Goal: Task Accomplishment & Management: Use online tool/utility

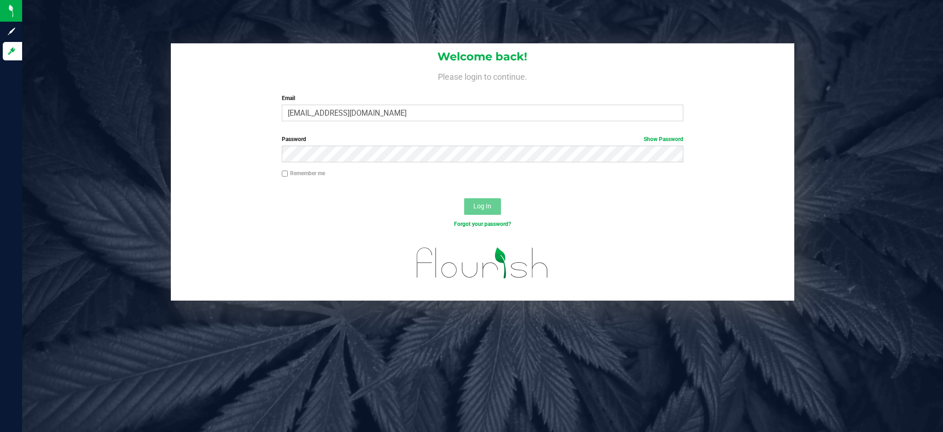
type input "[EMAIL_ADDRESS][DOMAIN_NAME]"
click at [464, 198] on button "Log In" at bounding box center [482, 206] width 37 height 17
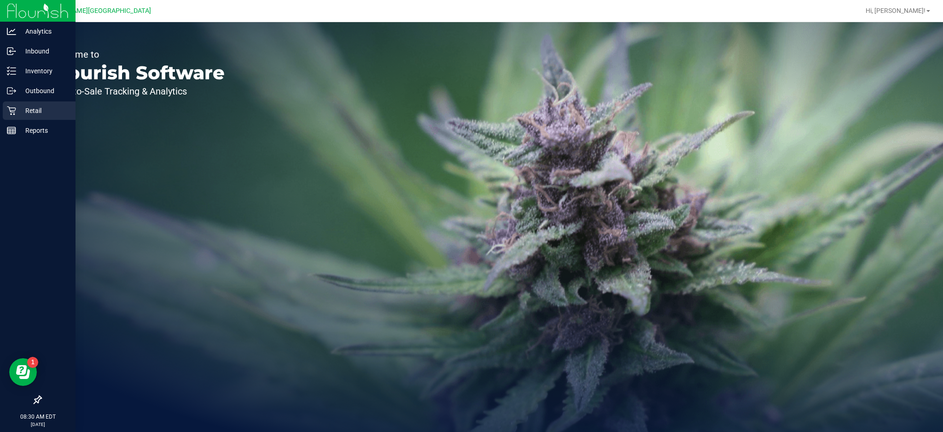
click at [15, 113] on icon at bounding box center [11, 110] width 9 height 9
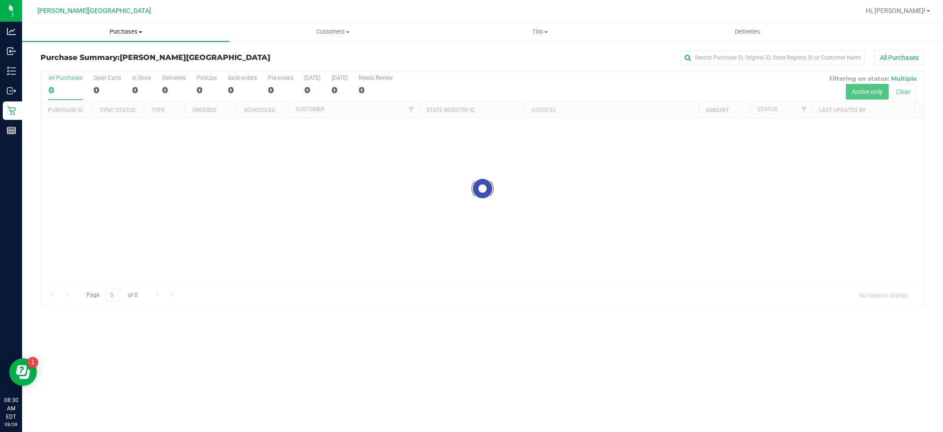
click at [115, 34] on span "Purchases" at bounding box center [125, 32] width 207 height 8
click at [108, 64] on li "Fulfillment" at bounding box center [125, 66] width 207 height 11
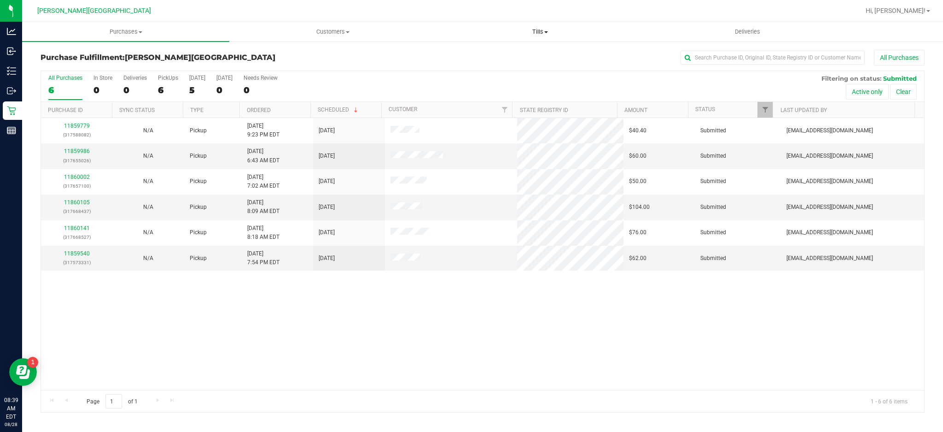
click at [517, 30] on span "Tills" at bounding box center [540, 32] width 206 height 8
click at [498, 57] on li "Manage tills" at bounding box center [540, 55] width 207 height 11
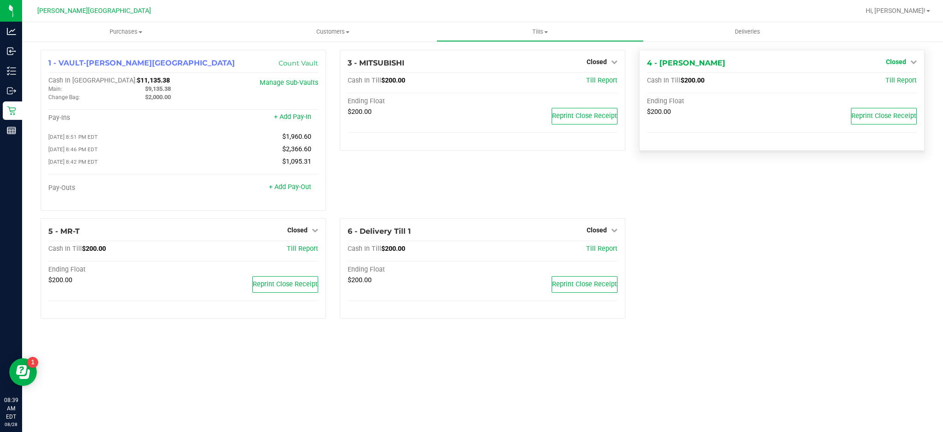
click at [911, 62] on icon at bounding box center [914, 62] width 6 height 6
click at [601, 64] on span "Closed" at bounding box center [597, 61] width 20 height 7
click at [598, 80] on link "Open Till" at bounding box center [597, 80] width 24 height 7
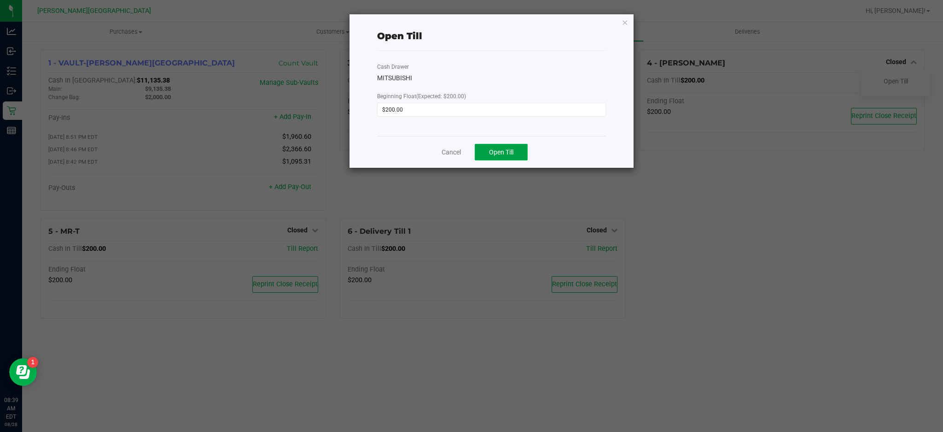
click at [503, 153] on span "Open Till" at bounding box center [501, 151] width 24 height 7
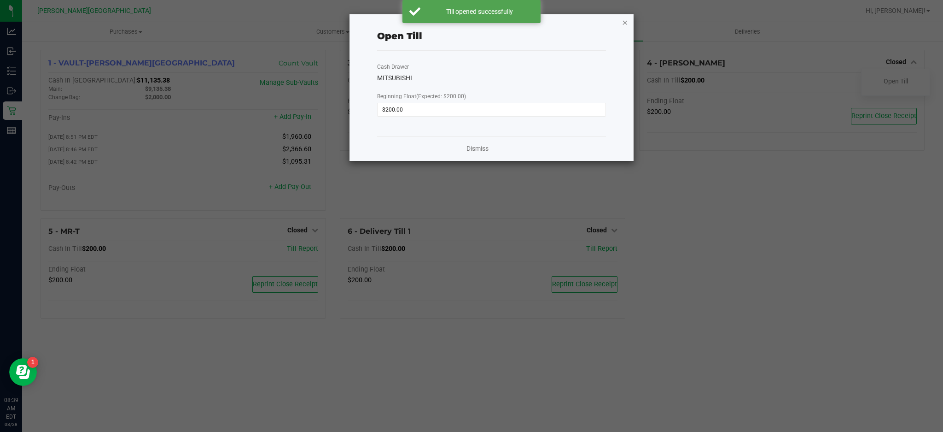
click at [624, 18] on icon "button" at bounding box center [625, 22] width 6 height 11
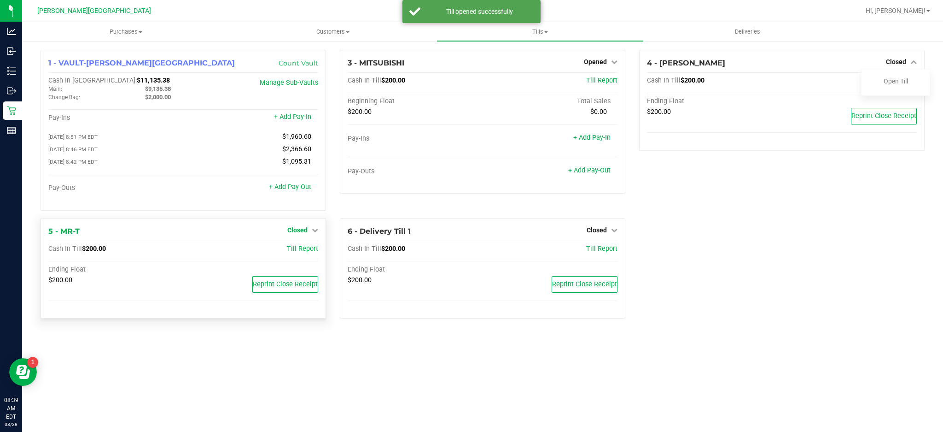
click at [306, 232] on span "Closed" at bounding box center [297, 229] width 20 height 7
click at [293, 252] on link "Open Till" at bounding box center [297, 248] width 24 height 7
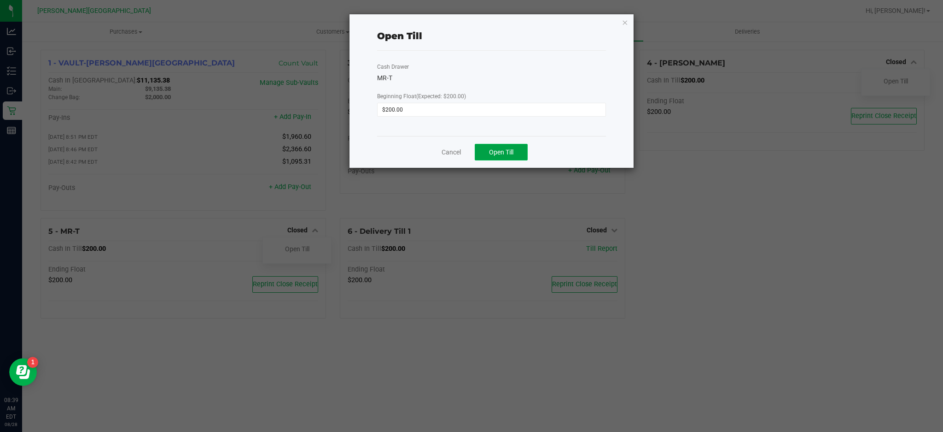
click at [507, 153] on span "Open Till" at bounding box center [501, 151] width 24 height 7
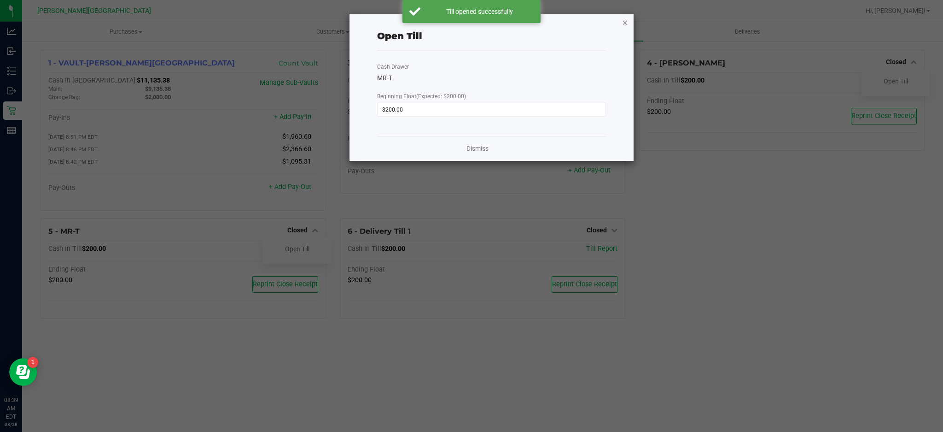
click at [624, 21] on icon "button" at bounding box center [625, 22] width 6 height 11
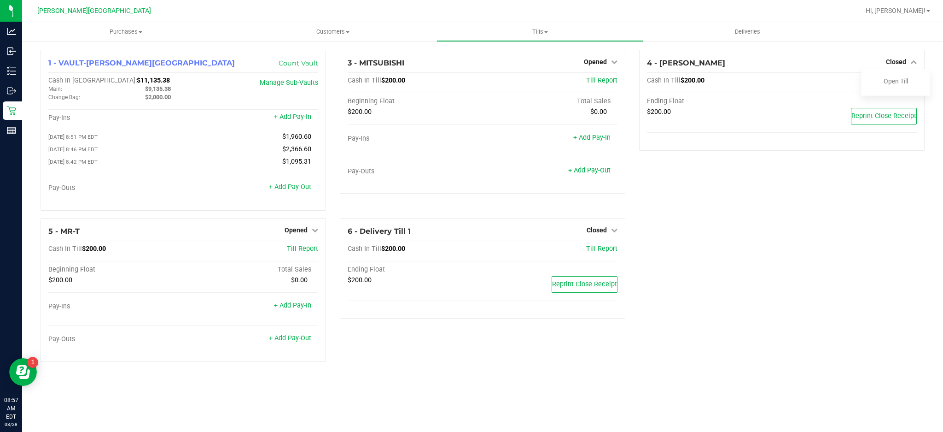
click at [828, 212] on div "4 - [PERSON_NAME] Closed Open Till Cash In Till $200.00 Till Report Ending Floa…" at bounding box center [781, 134] width 299 height 168
